Goal: Task Accomplishment & Management: Complete application form

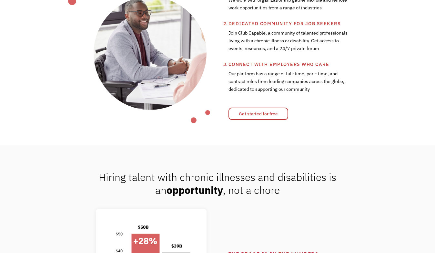
scroll to position [280, 0]
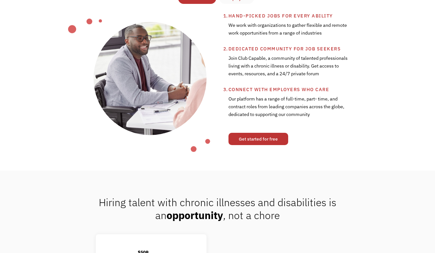
click at [250, 140] on link "Get started for free" at bounding box center [259, 139] width 60 height 12
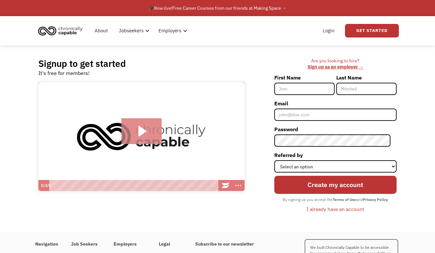
click at [139, 131] on icon "Play Video: Introducing Chronically Capable" at bounding box center [142, 131] width 8 height 10
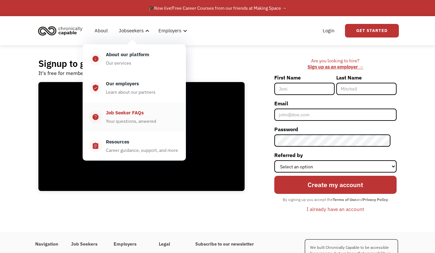
click at [136, 118] on div "Your questions, anwered" at bounding box center [131, 121] width 50 height 8
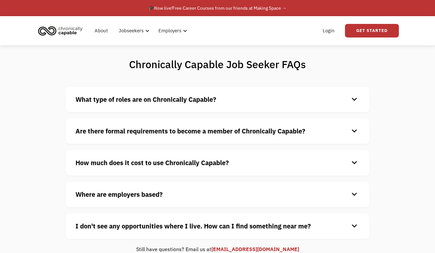
click at [170, 99] on strong "What type of roles are on Chronically Capable?" at bounding box center [146, 99] width 141 height 9
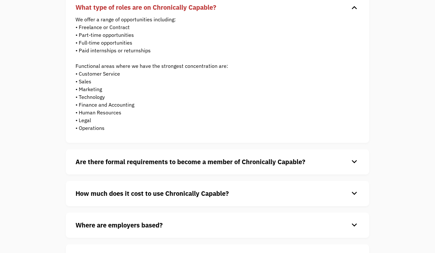
scroll to position [111, 0]
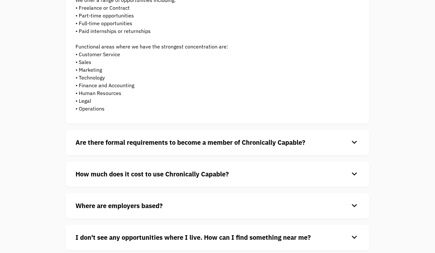
click at [263, 142] on strong "Are there formal requirements to become a member of Chronically Capable?" at bounding box center [191, 142] width 230 height 9
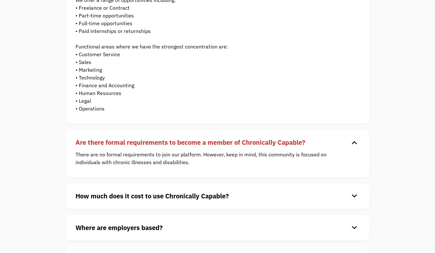
scroll to position [132, 0]
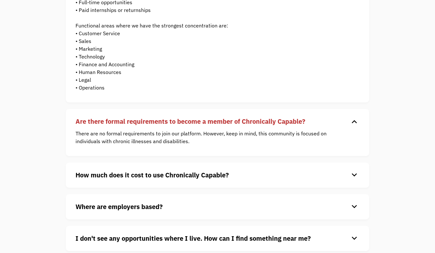
click at [260, 175] on h4 "How much does it cost to use Chronically Capable?" at bounding box center [213, 175] width 274 height 10
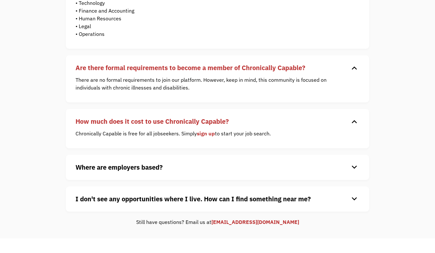
scroll to position [188, 0]
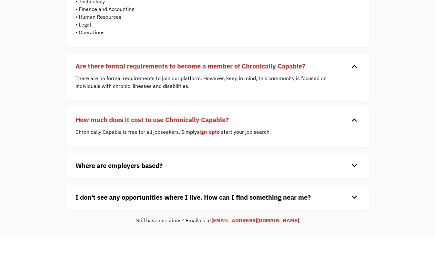
click at [260, 175] on div "Where are employers based? keyboard_arrow_down Our customers are based all over…" at bounding box center [217, 165] width 303 height 25
click at [295, 163] on h4 "Where are employers based?" at bounding box center [213, 166] width 274 height 10
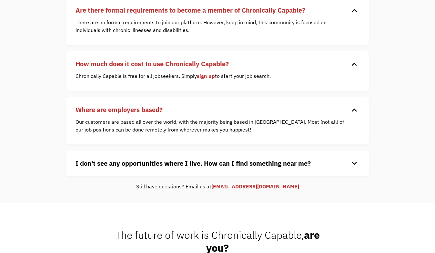
scroll to position [246, 0]
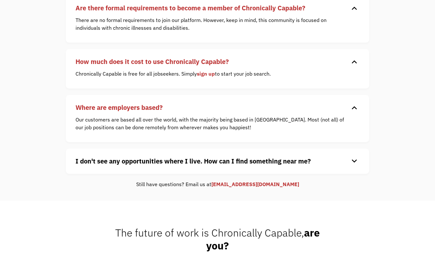
click at [317, 163] on h4 "I don't see any opportunities where I live. How can I find something near me?" at bounding box center [213, 161] width 274 height 10
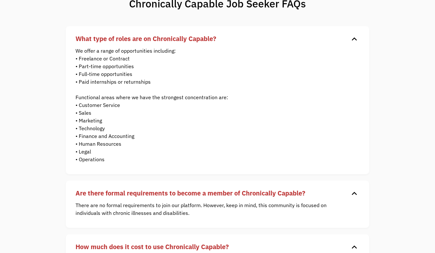
scroll to position [0, 0]
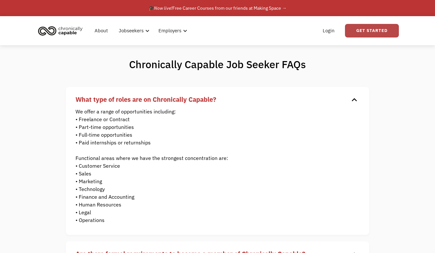
click at [355, 31] on link "Get Started" at bounding box center [372, 31] width 54 height 14
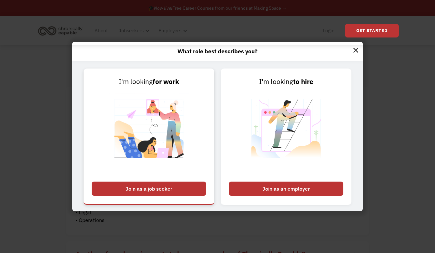
click at [175, 187] on div "Join as a job seeker" at bounding box center [149, 188] width 115 height 14
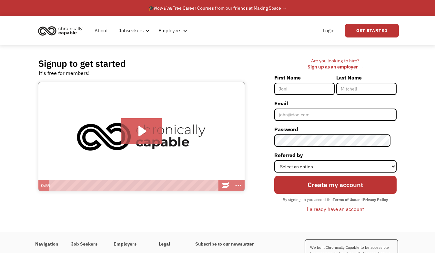
click at [296, 89] on input "First Name" at bounding box center [304, 89] width 60 height 12
type input "Rabia"
type input "Shah"
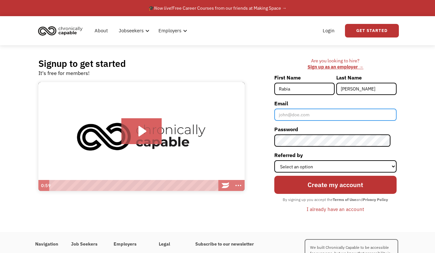
type input "rabia.z.shah@gmail.com"
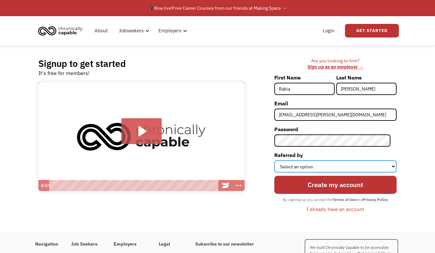
click at [331, 165] on select "Select an option Instagram Facebook Twitter Search Engine News Article Word of …" at bounding box center [335, 166] width 122 height 12
select select "Search Engine"
click at [280, 160] on select "Select an option Instagram Facebook Twitter Search Engine News Article Word of …" at bounding box center [335, 166] width 122 height 12
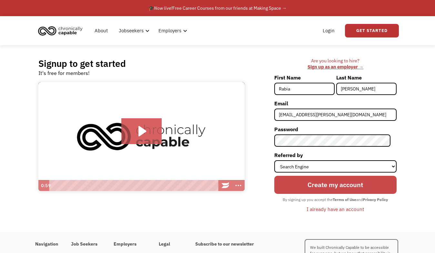
click at [326, 185] on input "Create my account" at bounding box center [335, 185] width 122 height 18
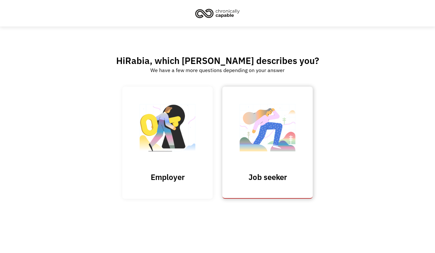
click at [261, 171] on link "Job seeker" at bounding box center [267, 143] width 90 height 112
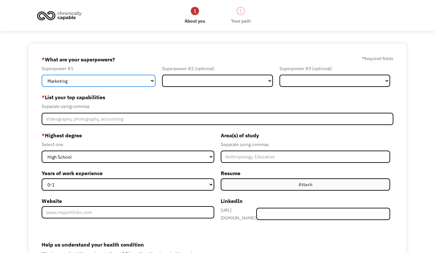
click at [96, 82] on select "Marketing Human Resources Finance Technology Operations Sales Industrial & Manu…" at bounding box center [99, 81] width 114 height 12
click at [42, 75] on select "Marketing Human Resources Finance Technology Operations Sales Industrial & Manu…" at bounding box center [99, 81] width 114 height 12
click at [96, 82] on select "Marketing Human Resources Finance Technology Operations Sales Industrial & Manu…" at bounding box center [99, 81] width 114 height 12
select select "Design"
click at [42, 75] on select "Marketing Human Resources Finance Technology Operations Sales Industrial & Manu…" at bounding box center [99, 81] width 114 height 12
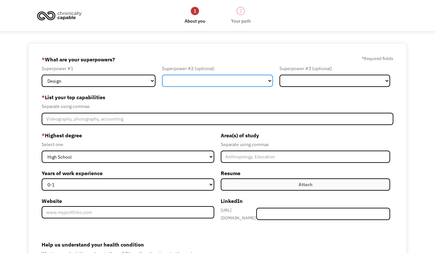
click at [245, 83] on select "Marketing Human Resources Finance Technology Operations Sales Industrial & Manu…" at bounding box center [217, 81] width 111 height 12
select select "Healthcare"
click at [162, 75] on select "Marketing Human Resources Finance Technology Operations Sales Industrial & Manu…" at bounding box center [217, 81] width 111 height 12
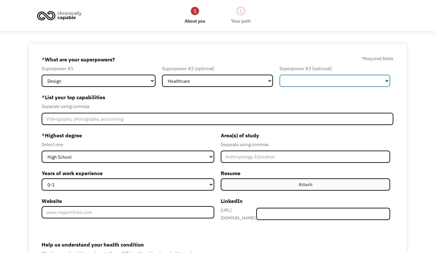
click at [342, 82] on select "Marketing Human Resources Finance Technology Operations Sales Industrial & Manu…" at bounding box center [335, 81] width 111 height 12
select select "Communications & Public Relations"
click at [280, 75] on select "Marketing Human Resources Finance Technology Operations Sales Industrial & Manu…" at bounding box center [335, 81] width 111 height 12
